Goal: Task Accomplishment & Management: Complete application form

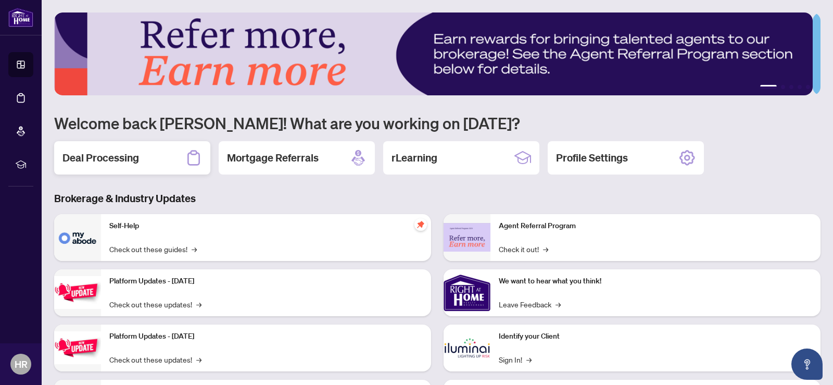
click at [95, 153] on h2 "Deal Processing" at bounding box center [100, 158] width 77 height 15
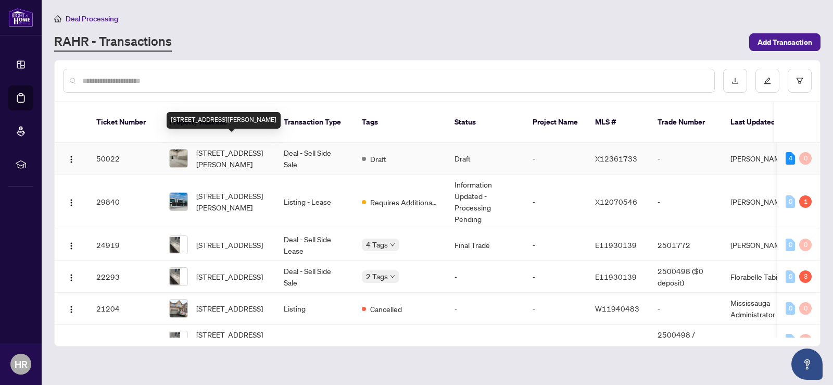
click at [239, 147] on span "[STREET_ADDRESS][PERSON_NAME]" at bounding box center [231, 158] width 71 height 23
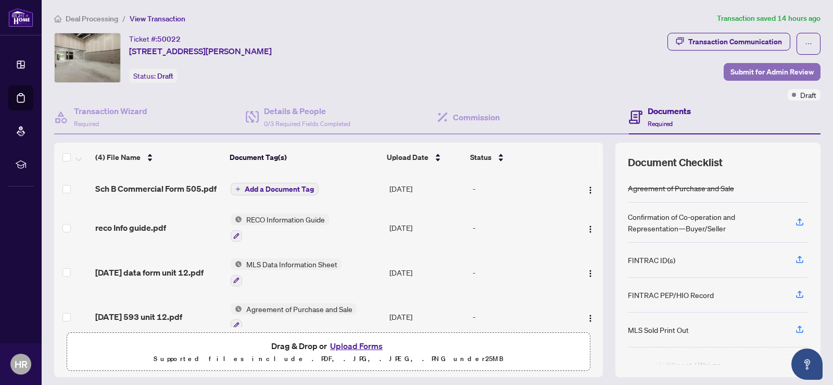
click at [750, 66] on span "Submit for Admin Review" at bounding box center [772, 72] width 83 height 17
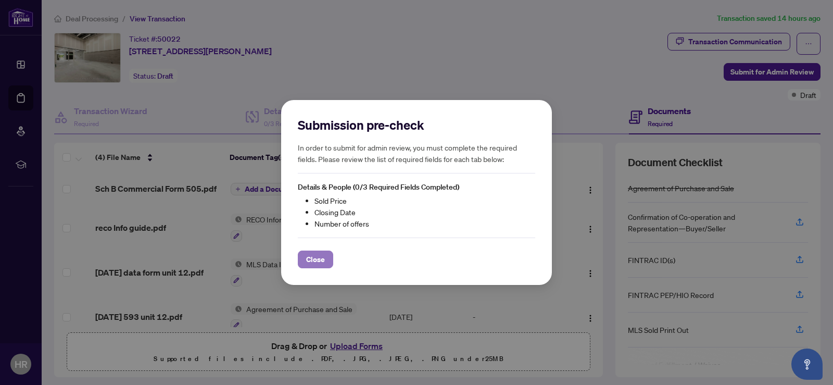
click at [322, 259] on span "Close" at bounding box center [315, 259] width 19 height 17
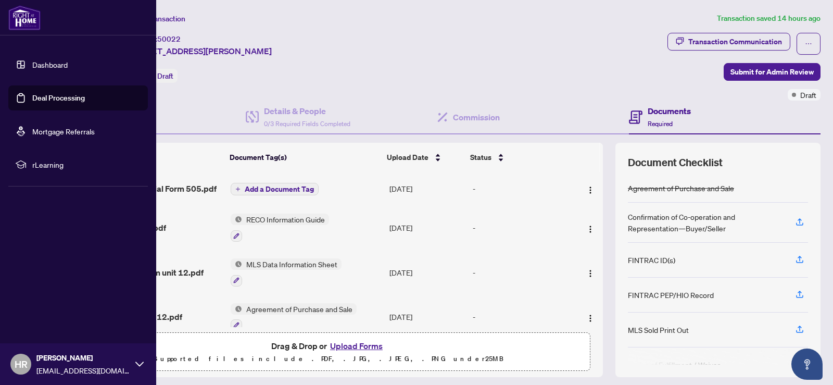
click at [43, 61] on link "Dashboard" at bounding box center [49, 64] width 35 height 9
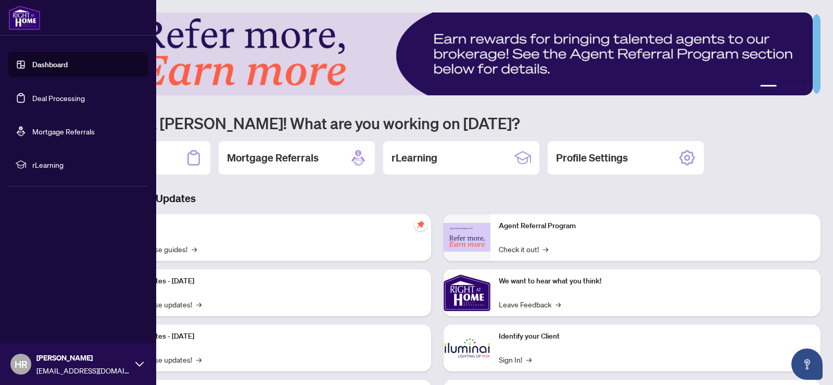
click at [51, 61] on link "Dashboard" at bounding box center [49, 64] width 35 height 9
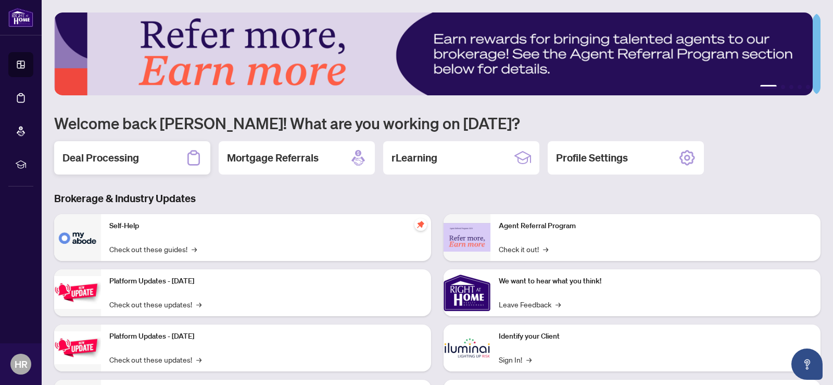
click at [106, 153] on h2 "Deal Processing" at bounding box center [100, 158] width 77 height 15
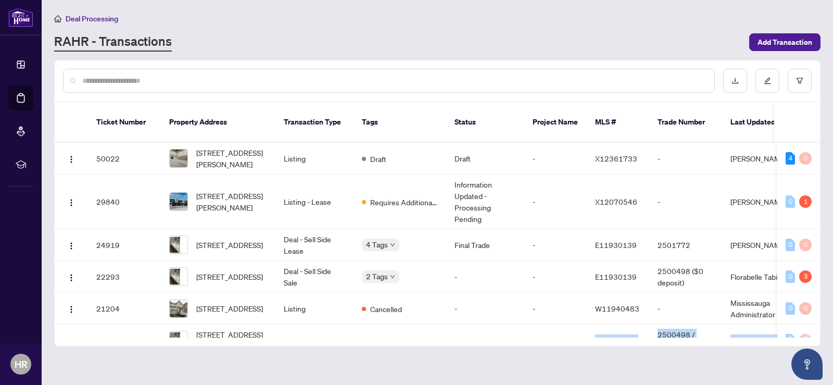
scroll to position [85, 0]
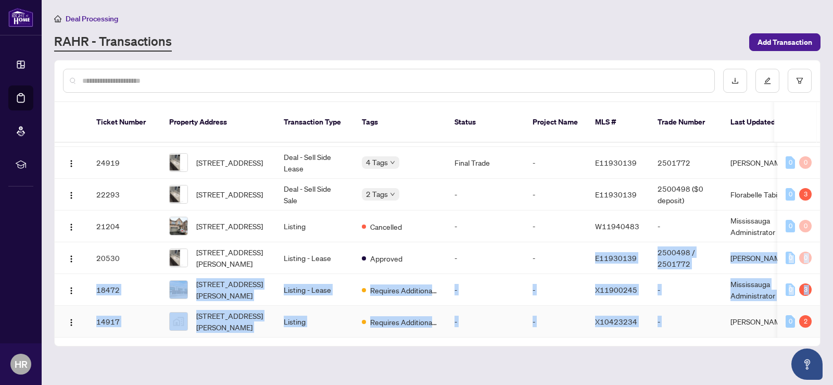
drag, startPoint x: 544, startPoint y: 322, endPoint x: 725, endPoint y: 320, distance: 180.7
click at [725, 320] on tbody "50022 12-[STREET_ADDRESS][PERSON_NAME] Listing Draft Draft - X12361733 - [PERSO…" at bounding box center [569, 198] width 1028 height 277
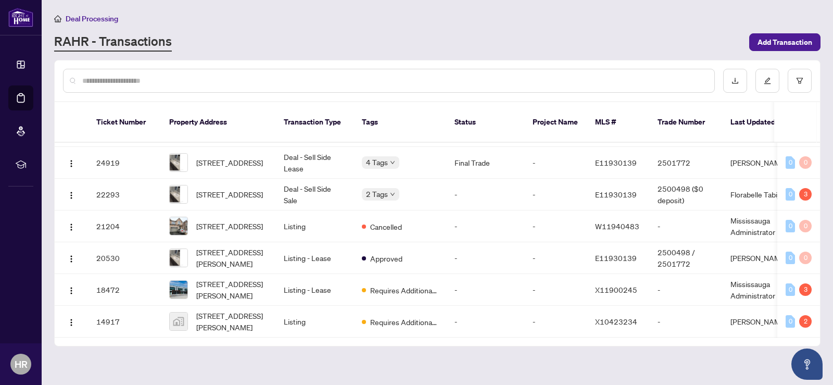
click at [422, 356] on main "Deal Processing [PERSON_NAME] - Transactions Add Transaction Ticket Number Prop…" at bounding box center [438, 192] width 792 height 385
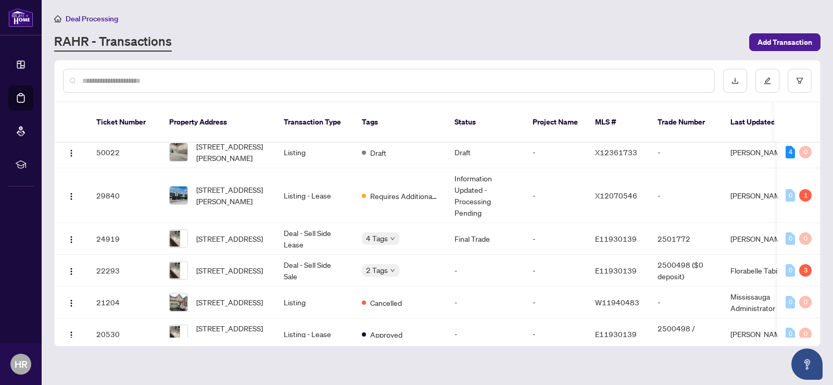
scroll to position [0, 0]
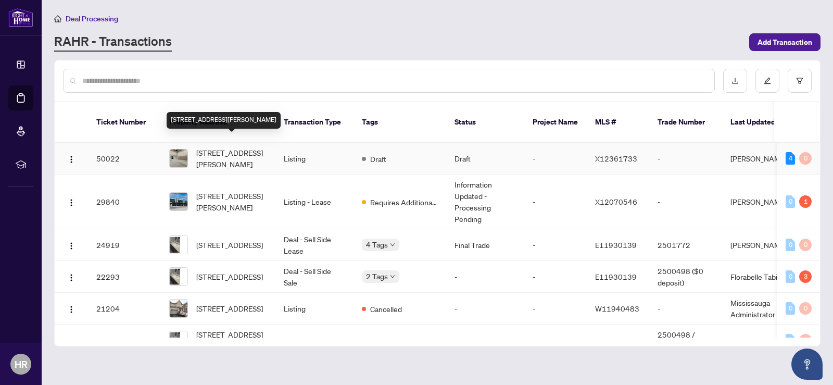
click at [241, 147] on span "[STREET_ADDRESS][PERSON_NAME]" at bounding box center [231, 158] width 71 height 23
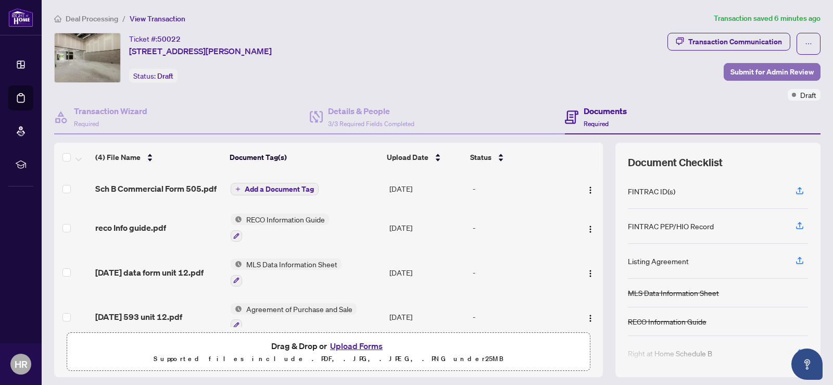
click at [769, 70] on span "Submit for Admin Review" at bounding box center [772, 72] width 83 height 17
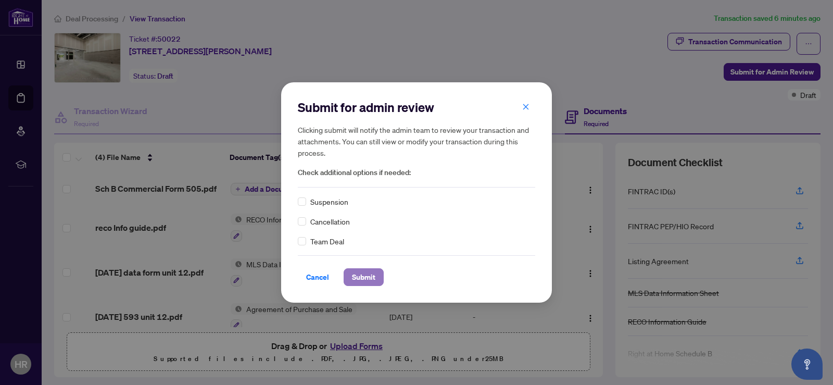
click at [364, 274] on span "Submit" at bounding box center [363, 277] width 23 height 17
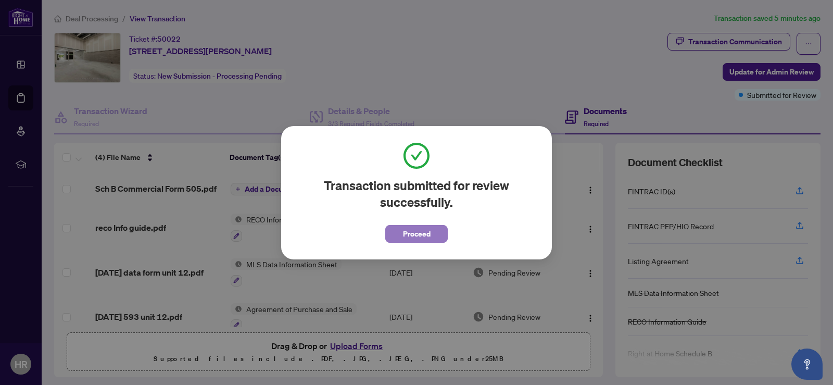
click at [414, 233] on span "Proceed" at bounding box center [417, 234] width 28 height 17
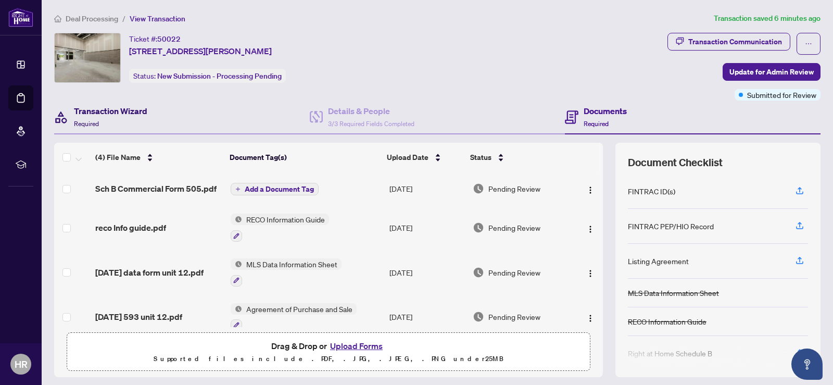
click at [105, 109] on h4 "Transaction Wizard" at bounding box center [110, 111] width 73 height 12
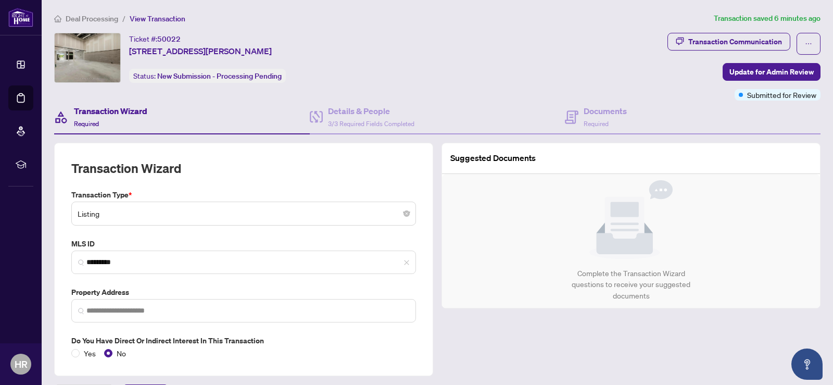
type input "**********"
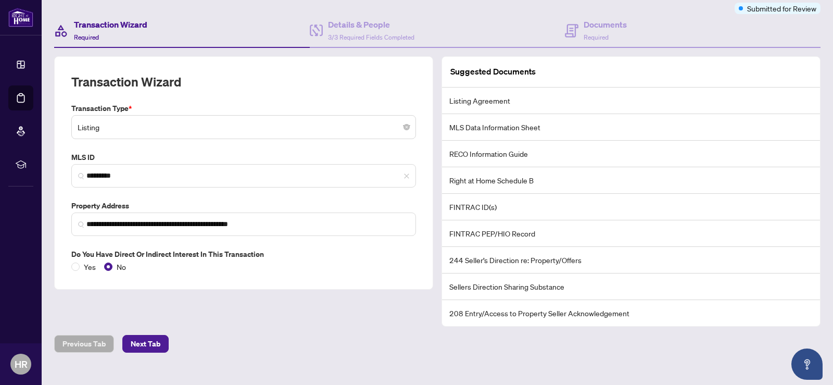
scroll to position [103, 0]
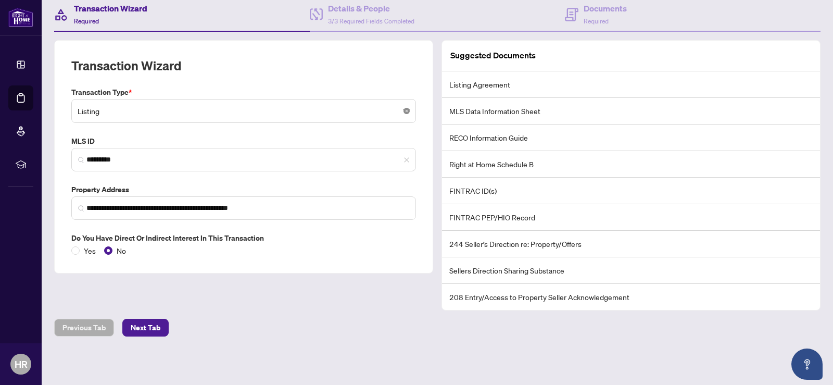
click at [404, 112] on body "**********" at bounding box center [416, 192] width 833 height 385
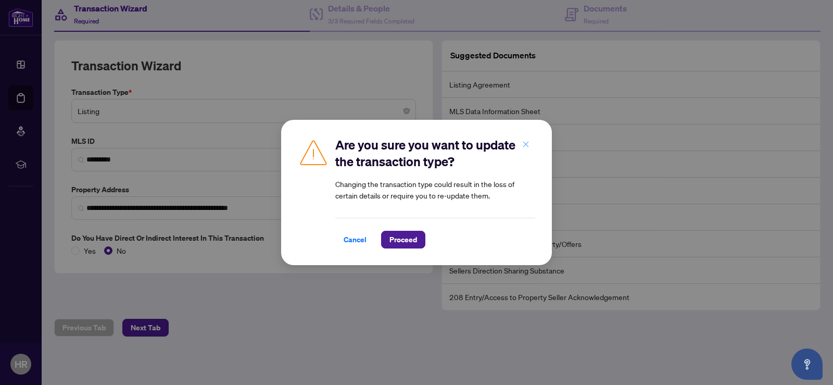
click at [527, 142] on icon "close" at bounding box center [525, 144] width 7 height 7
